Goal: Information Seeking & Learning: Learn about a topic

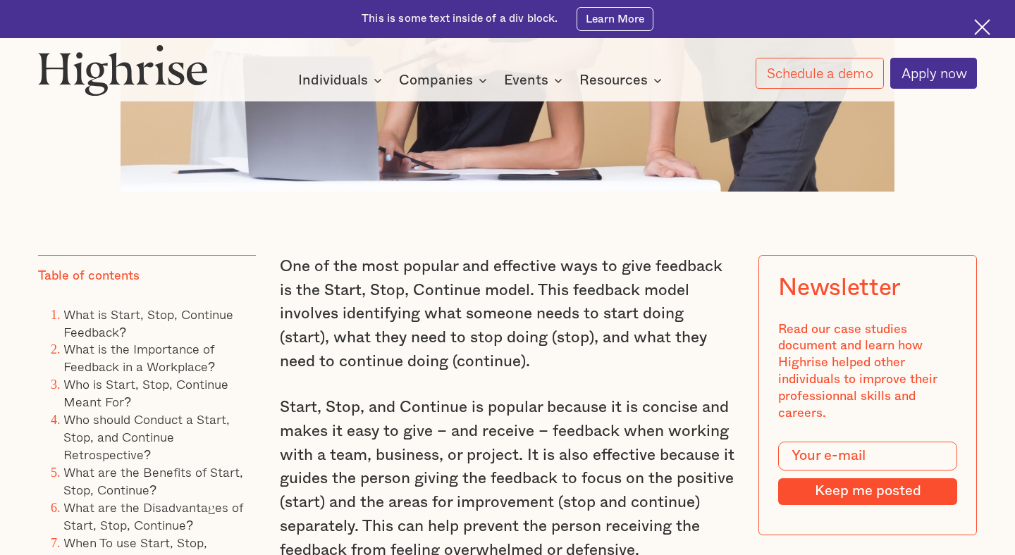
scroll to position [807, 0]
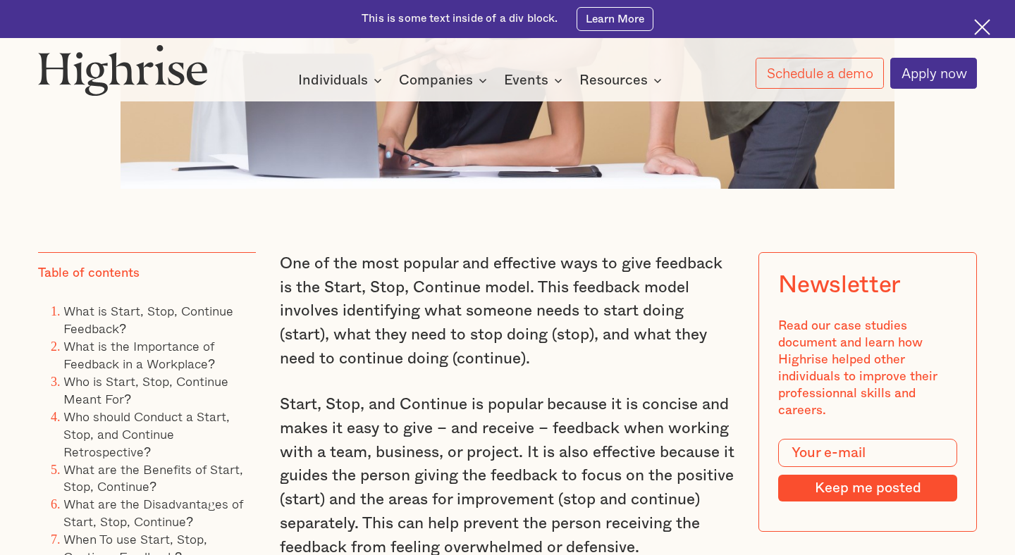
click at [976, 24] on img at bounding box center [982, 27] width 16 height 16
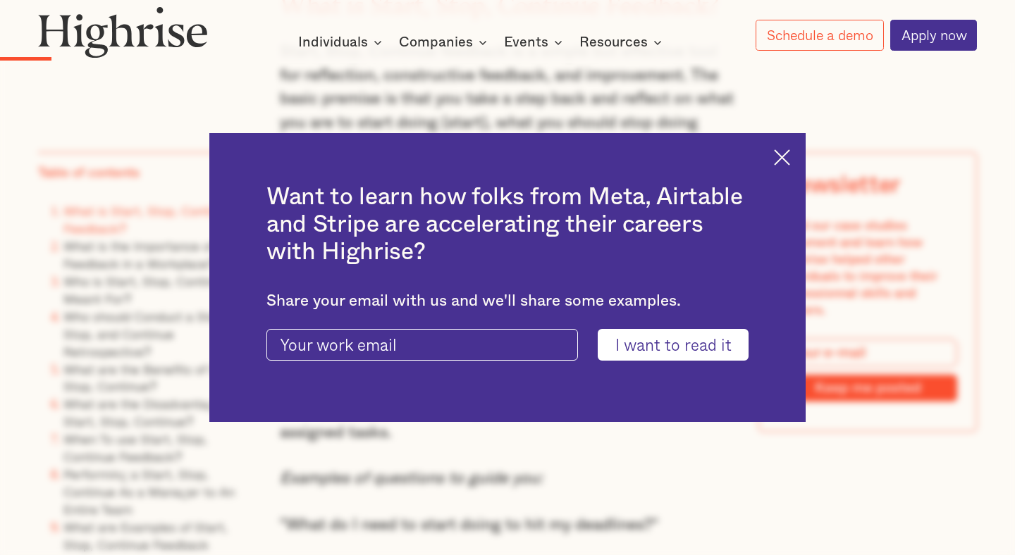
scroll to position [1392, 0]
click at [776, 166] on div "Want to learn how folks from Meta, Airtable and Stripe are accelerating their c…" at bounding box center [507, 278] width 596 height 290
click at [780, 154] on img at bounding box center [782, 157] width 16 height 16
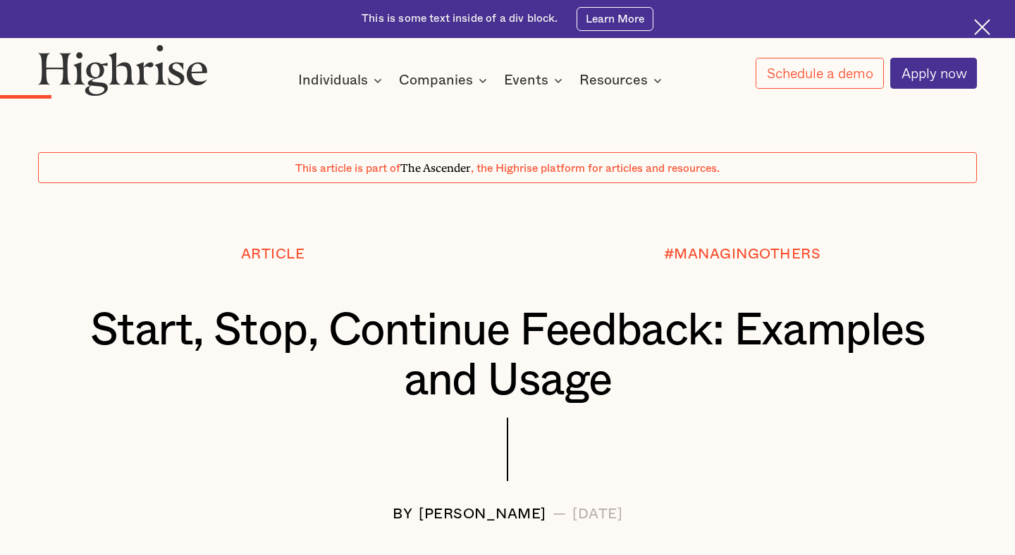
scroll to position [1432, 0]
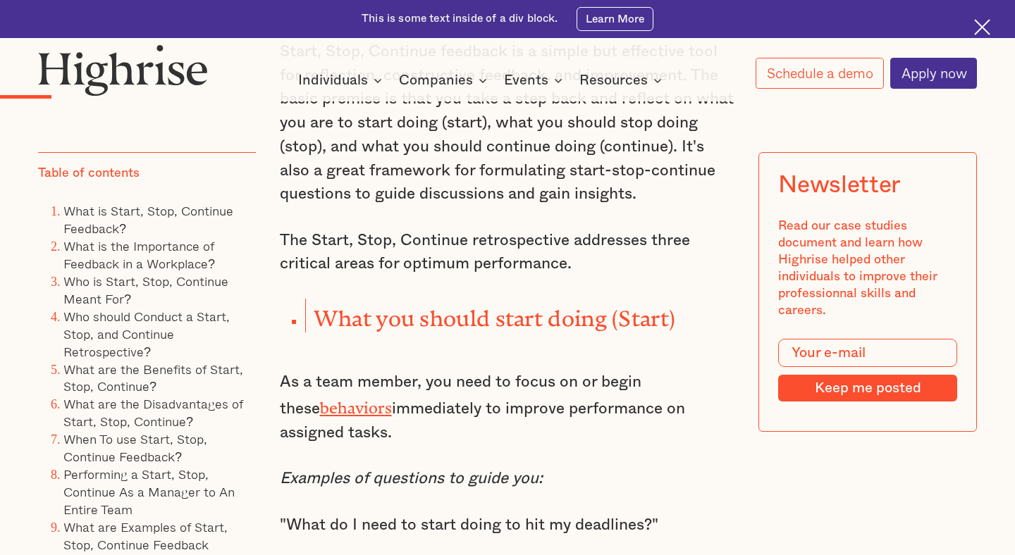
click at [977, 24] on img at bounding box center [982, 27] width 16 height 16
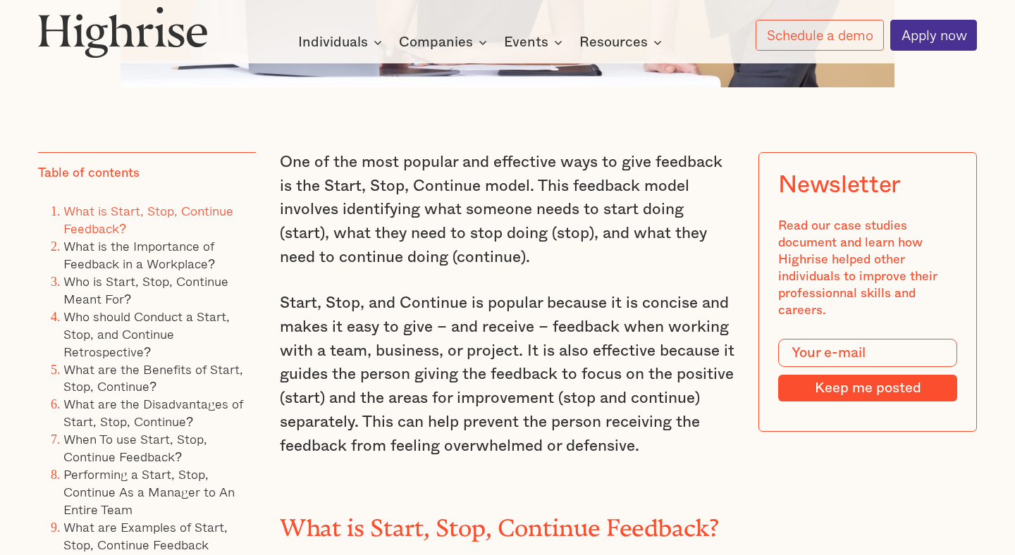
scroll to position [0, 0]
